Goal: Information Seeking & Learning: Learn about a topic

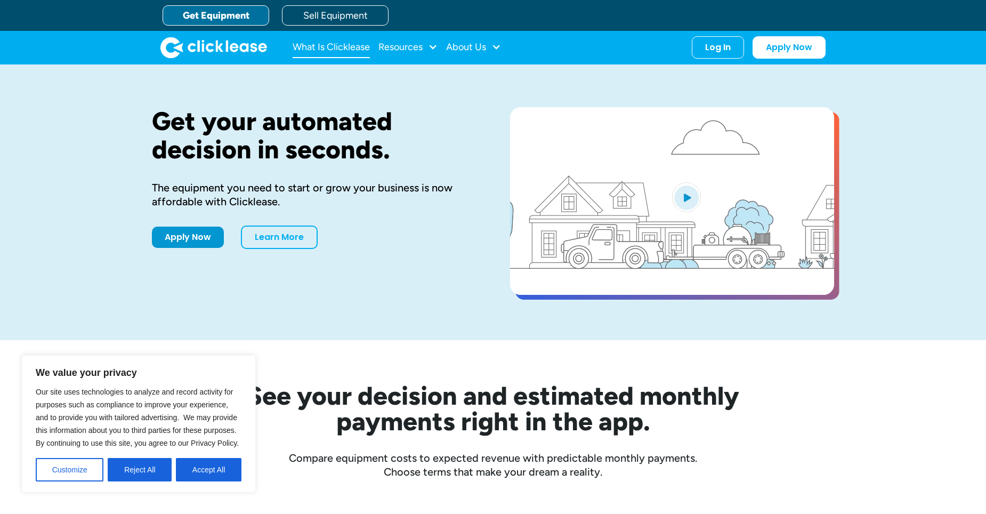
click at [341, 50] on link "What Is Clicklease" at bounding box center [331, 47] width 77 height 21
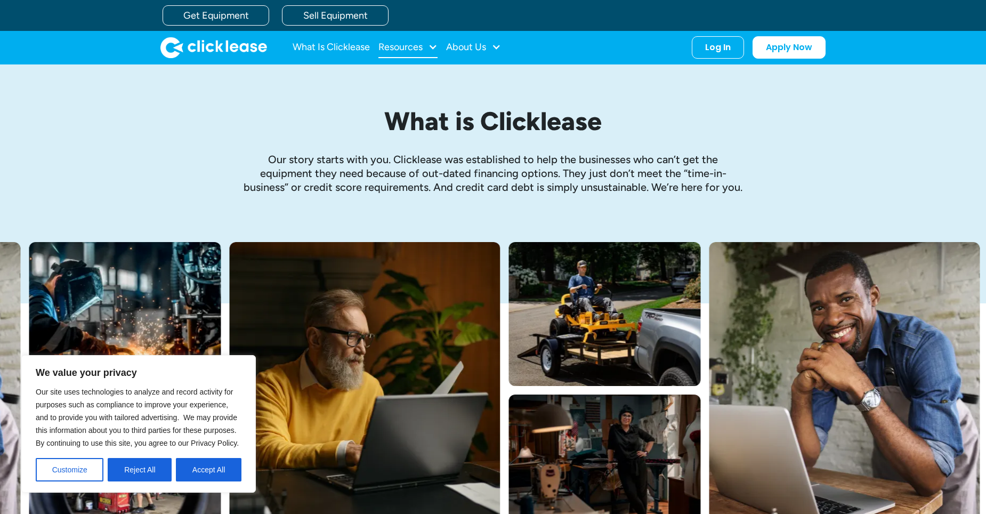
click at [432, 45] on div at bounding box center [433, 47] width 10 height 10
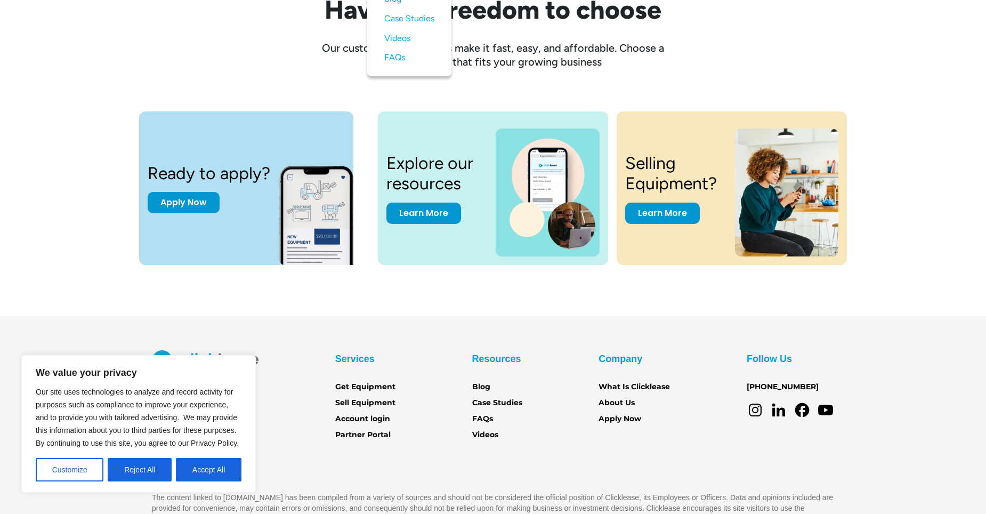
scroll to position [1446, 0]
